Goal: Check status: Check status

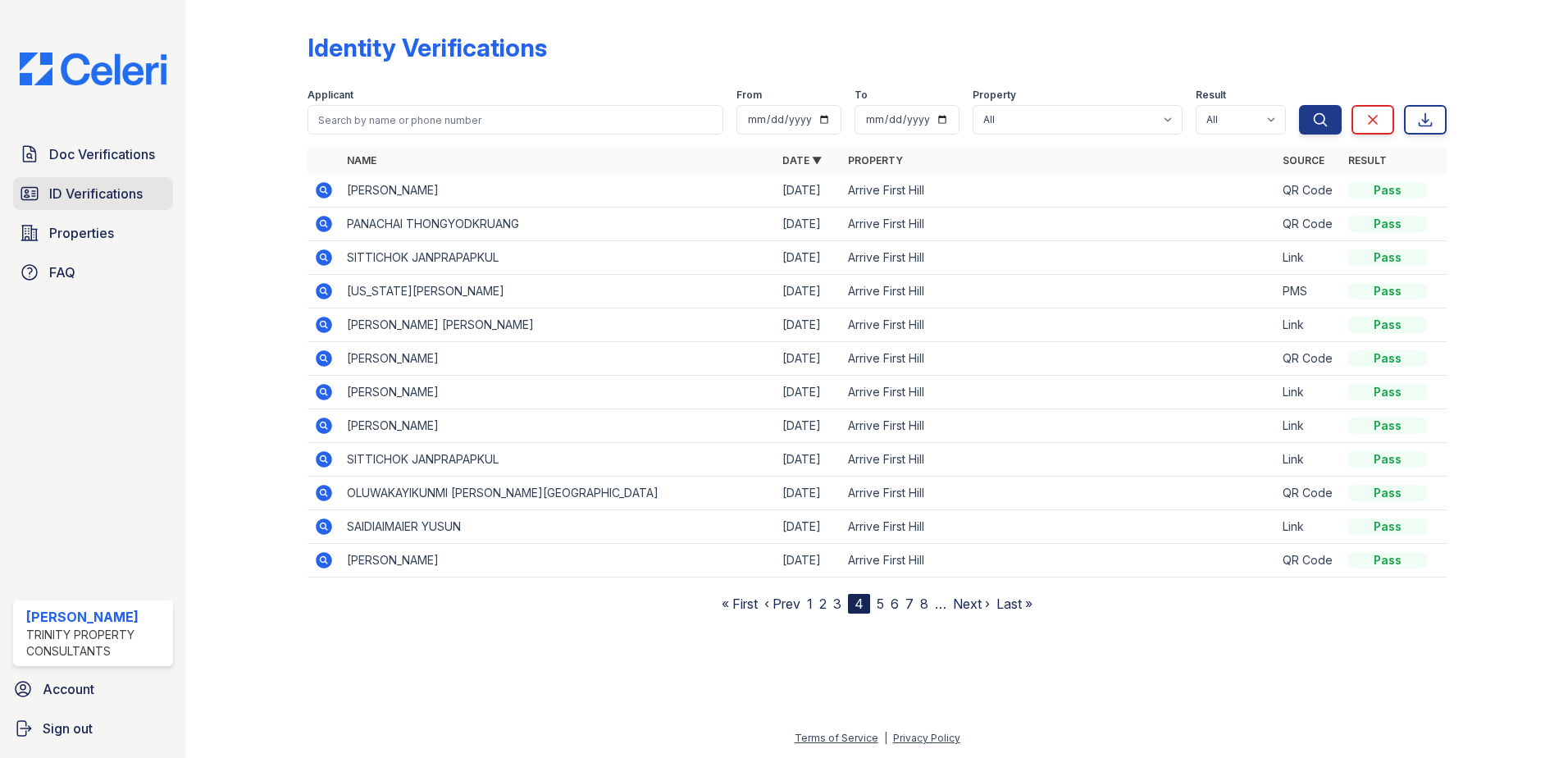
click at [96, 184] on span "ID Verifications" at bounding box center [96, 194] width 94 height 20
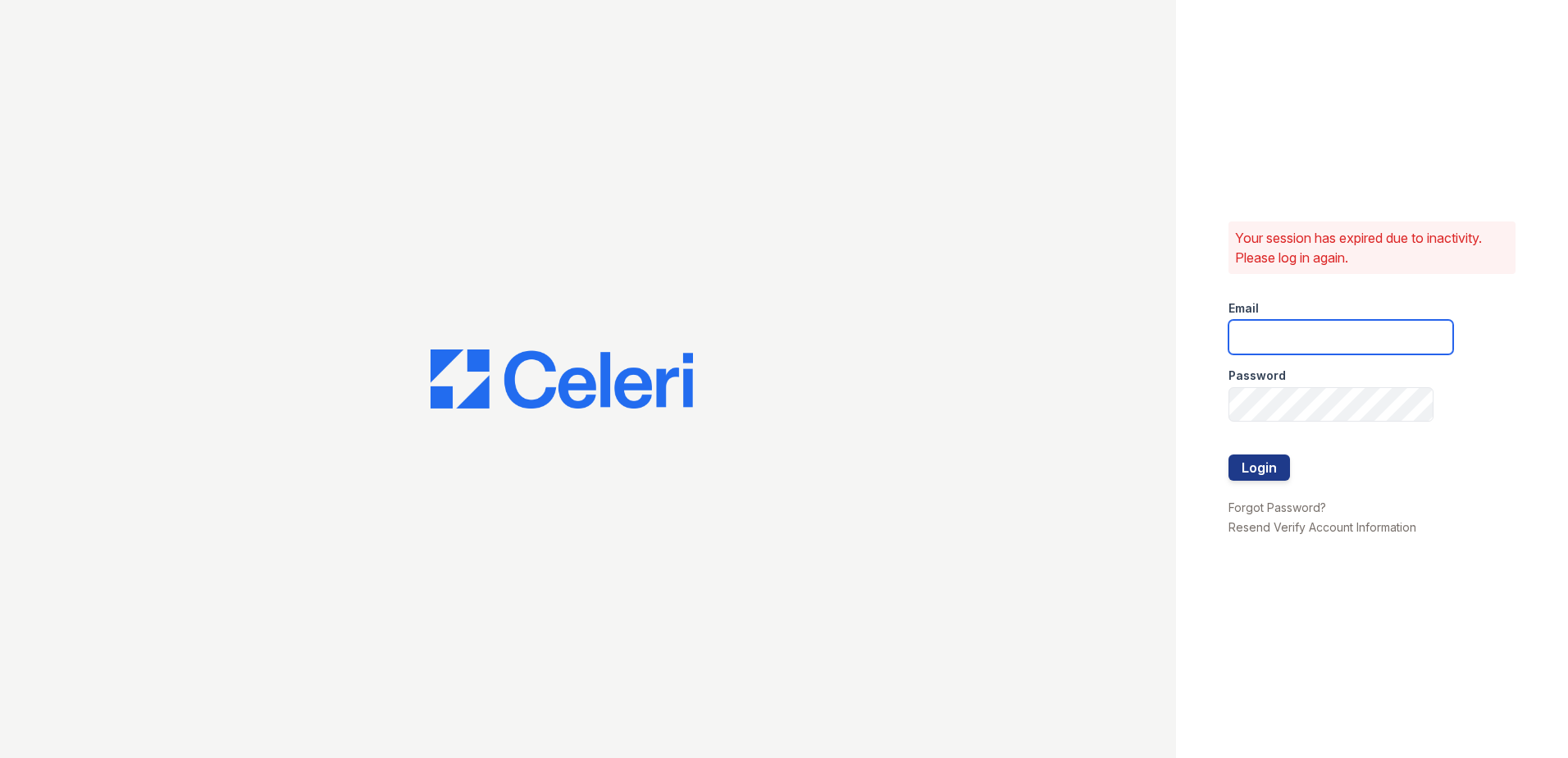
type input "[EMAIL_ADDRESS][DOMAIN_NAME]"
click at [1261, 464] on button "Login" at bounding box center [1259, 467] width 61 height 26
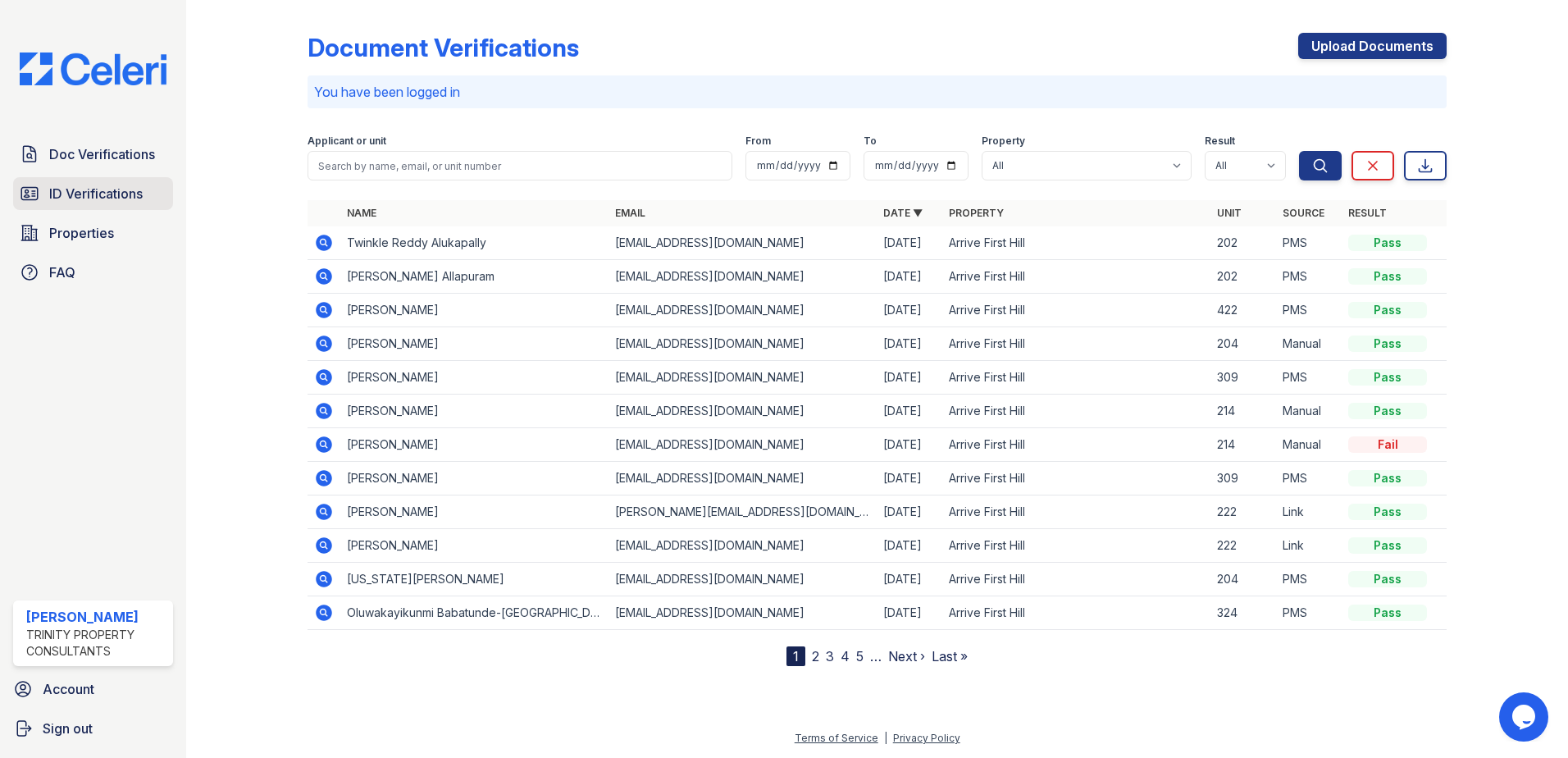
click at [92, 185] on span "ID Verifications" at bounding box center [96, 194] width 94 height 20
